Goal: Navigation & Orientation: Find specific page/section

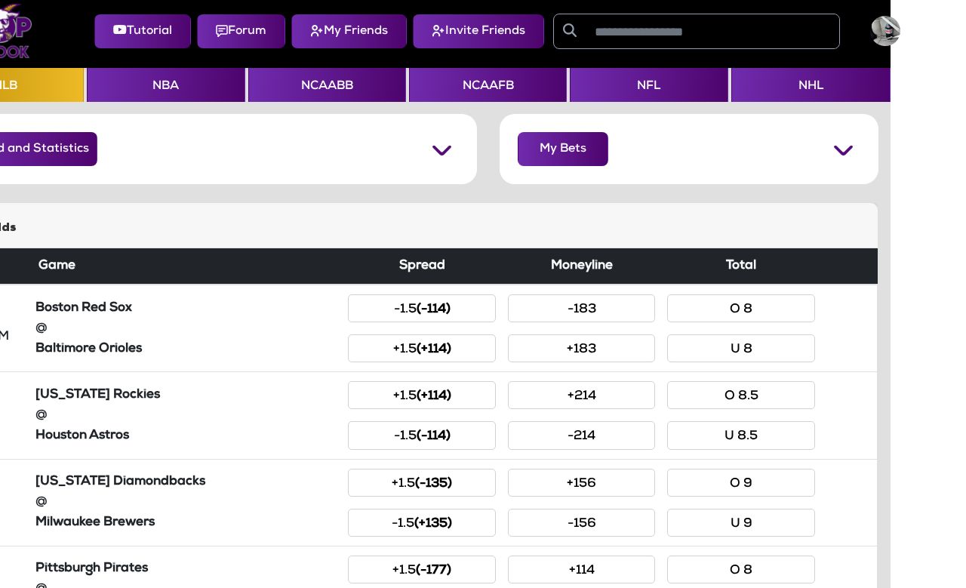
scroll to position [5, 0]
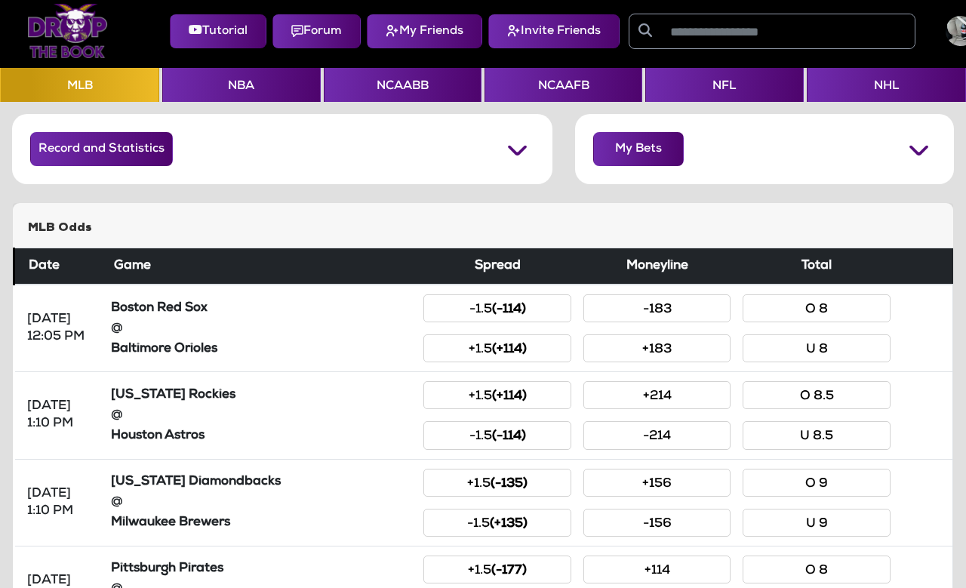
click at [528, 79] on button "NCAAFB" at bounding box center [564, 86] width 158 height 34
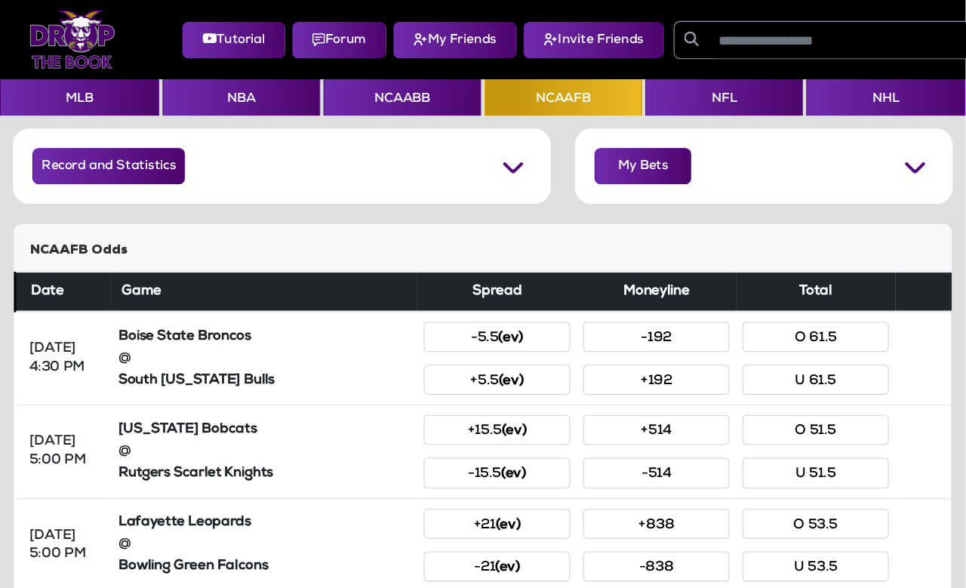
scroll to position [5, 0]
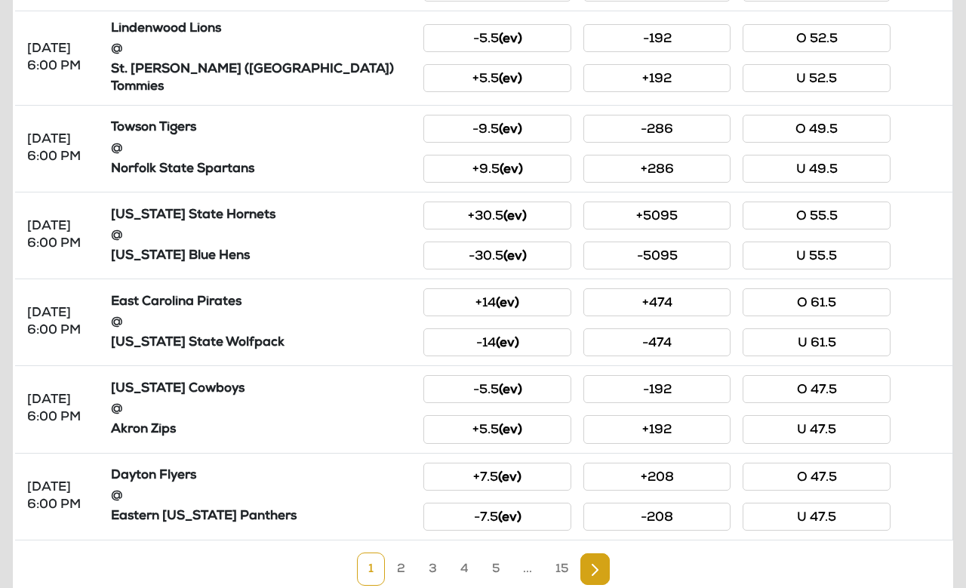
click at [436, 548] on link "3" at bounding box center [432, 568] width 31 height 33
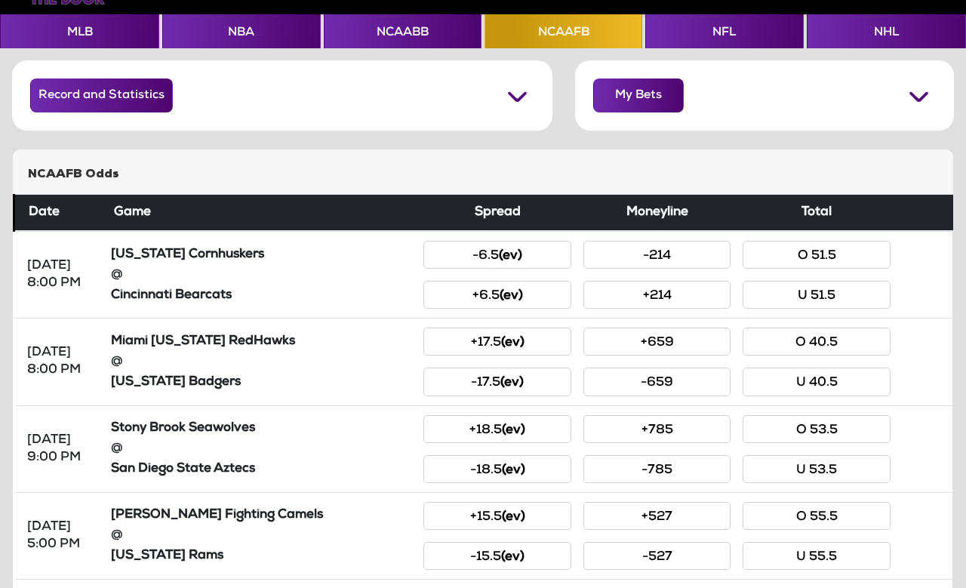
scroll to position [0, 1]
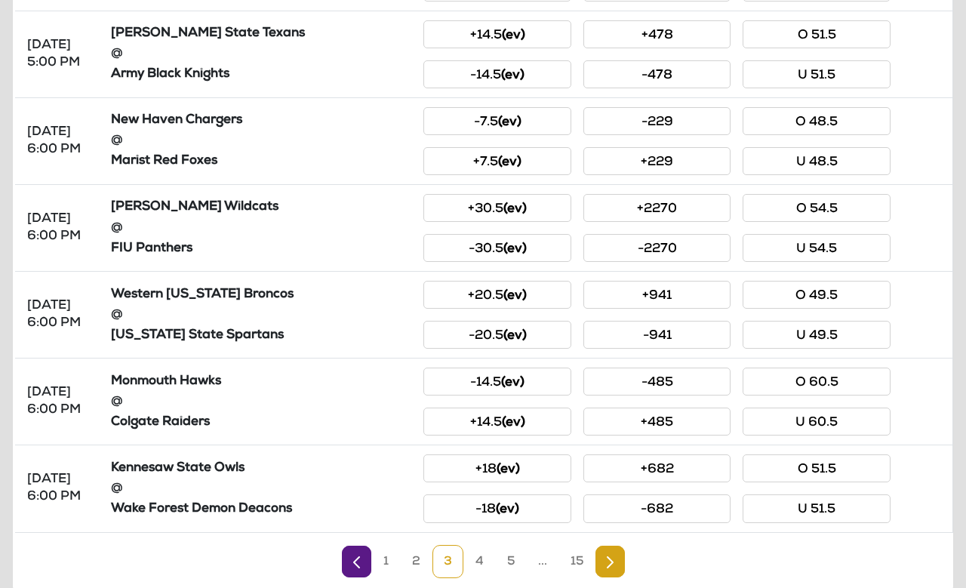
click at [477, 548] on link "4" at bounding box center [479, 561] width 31 height 33
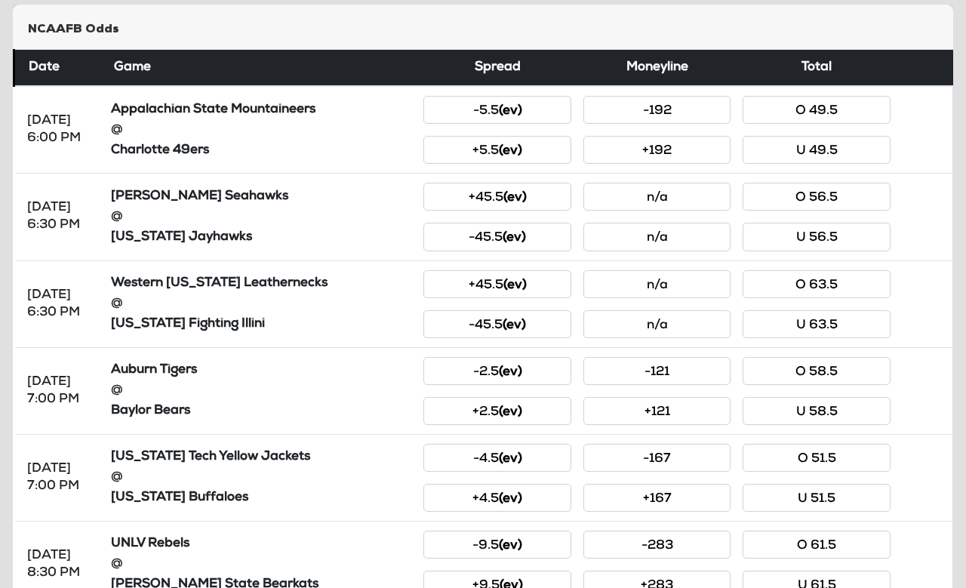
scroll to position [203, 0]
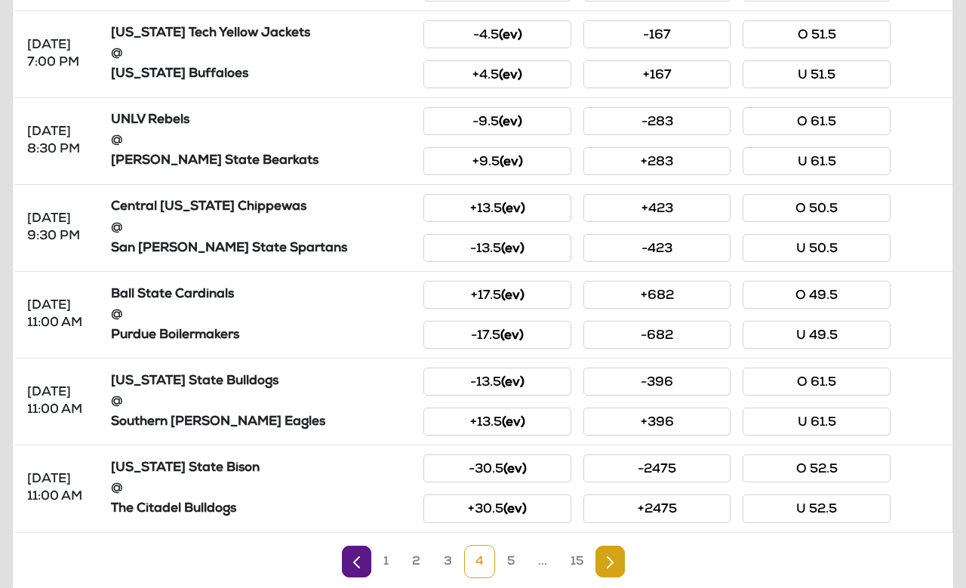
click at [508, 548] on link "5" at bounding box center [511, 561] width 30 height 33
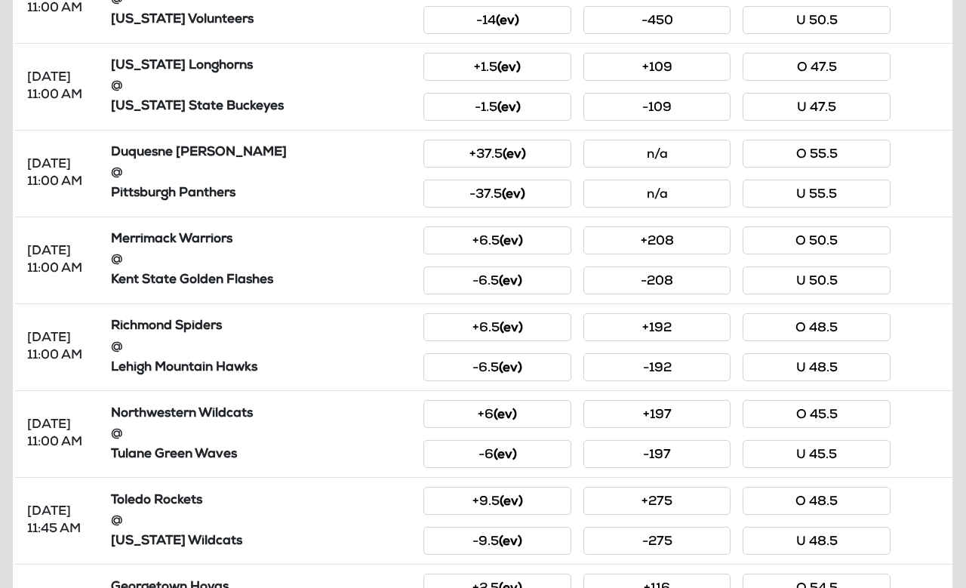
scroll to position [510, 0]
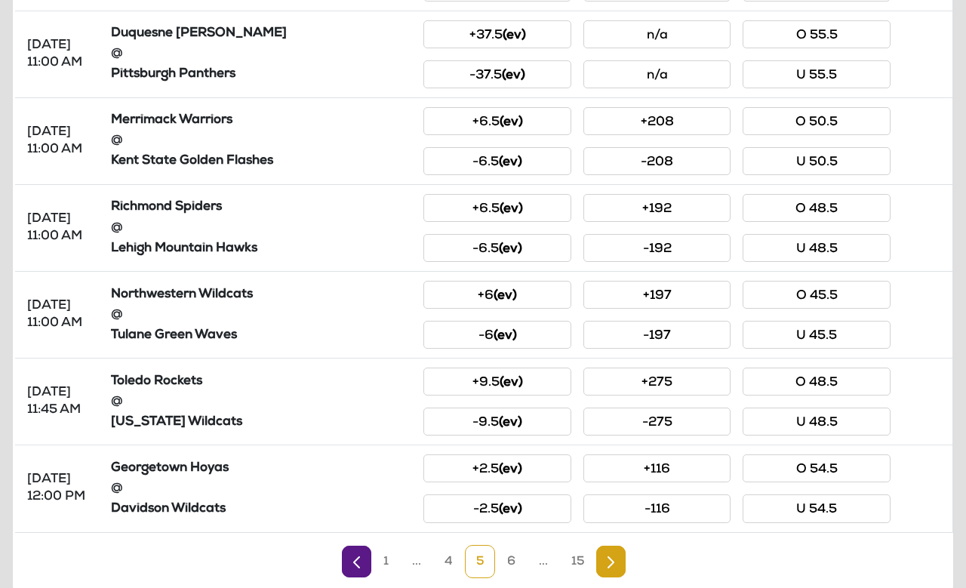
click at [516, 548] on link "6" at bounding box center [511, 561] width 31 height 33
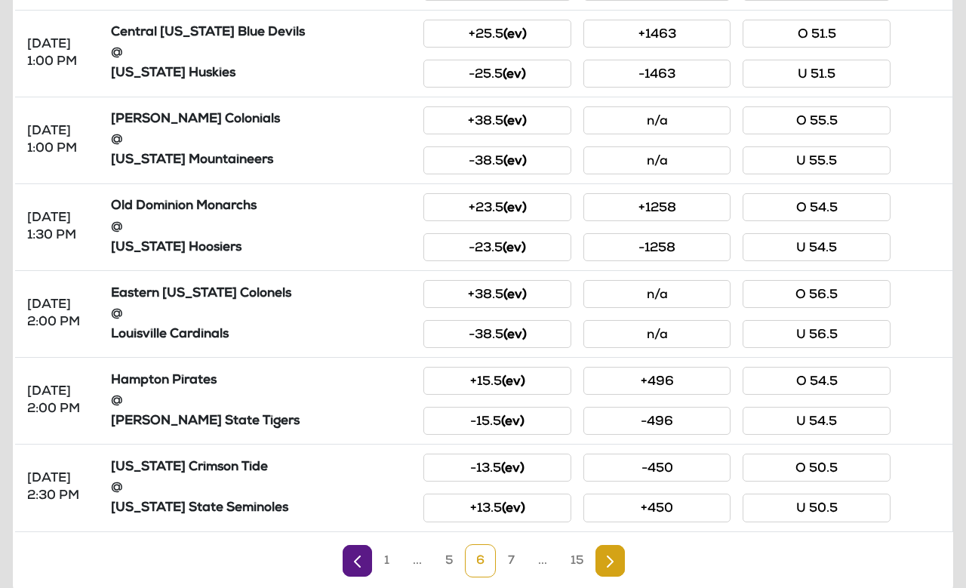
scroll to position [628, 0]
click at [507, 548] on link "7" at bounding box center [511, 561] width 29 height 33
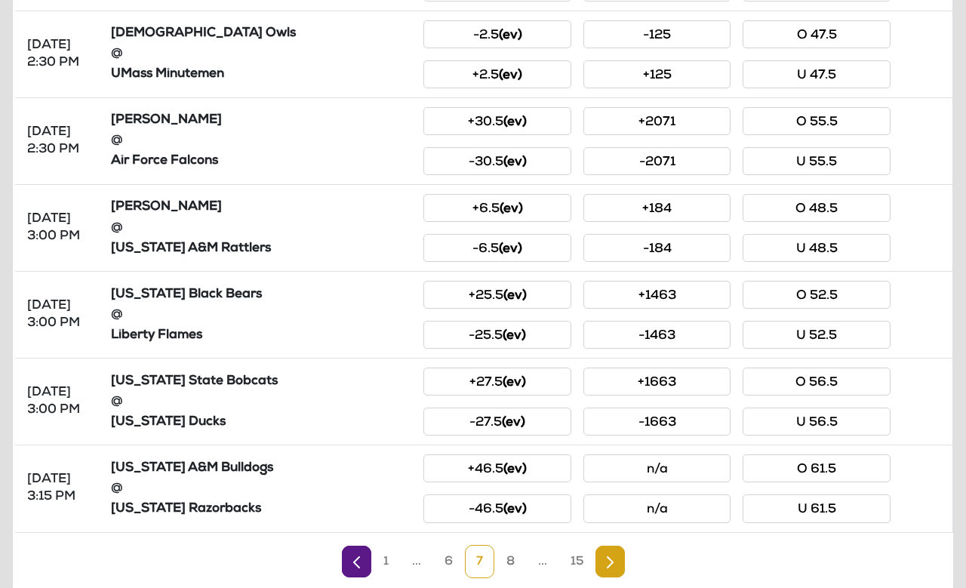
click at [505, 548] on link "8" at bounding box center [510, 561] width 31 height 33
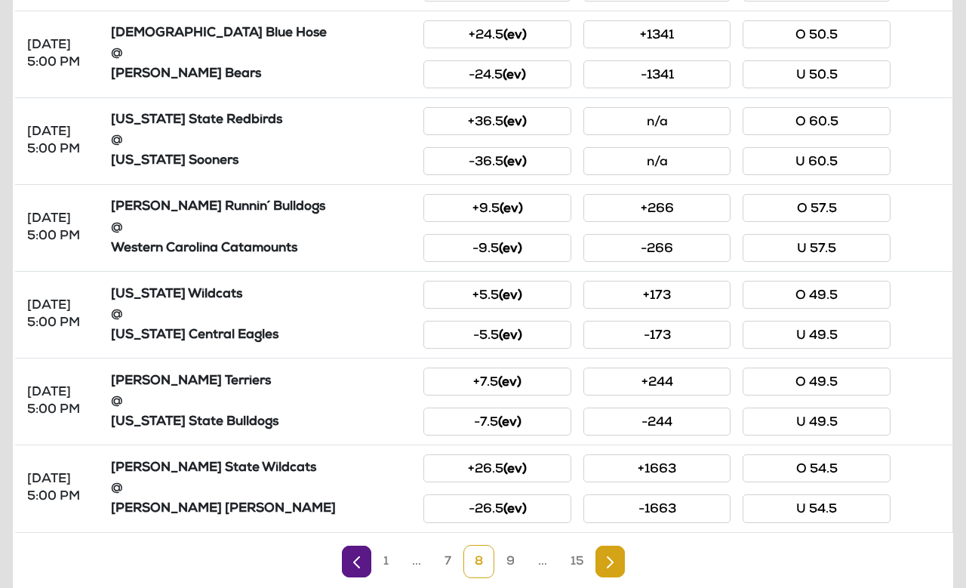
click at [514, 548] on link "9" at bounding box center [510, 561] width 31 height 33
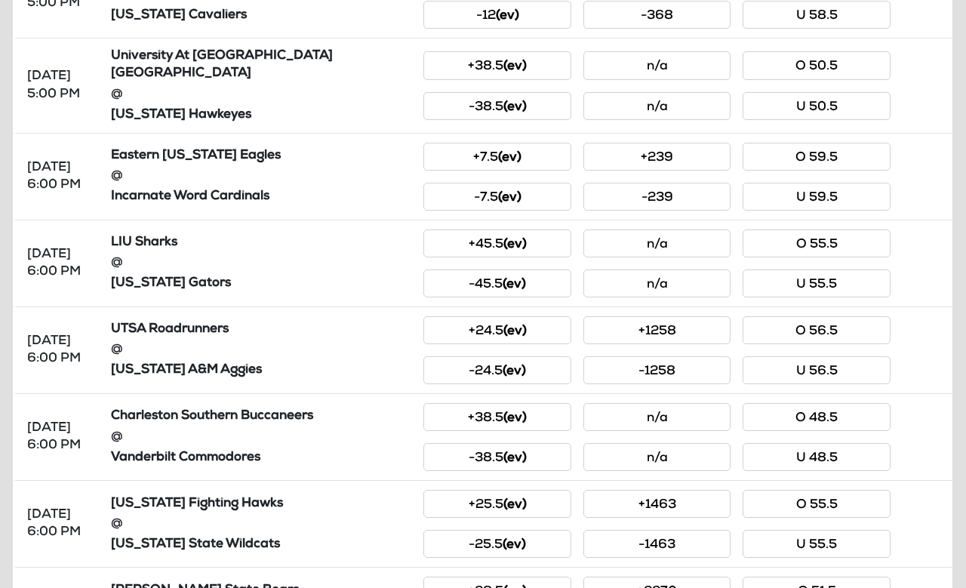
scroll to position [341, 0]
